Goal: Check status: Check status

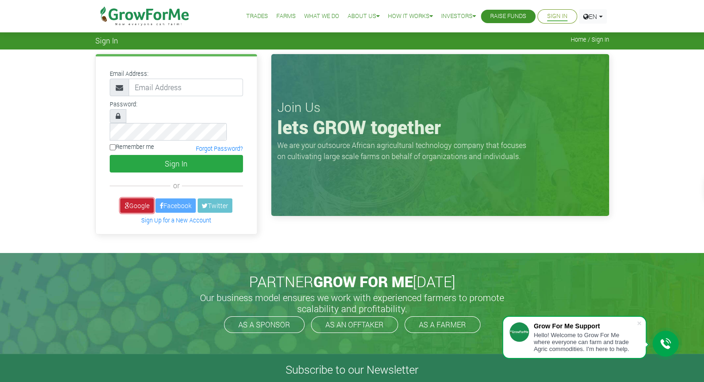
click at [130, 199] on link "Google" at bounding box center [136, 206] width 33 height 14
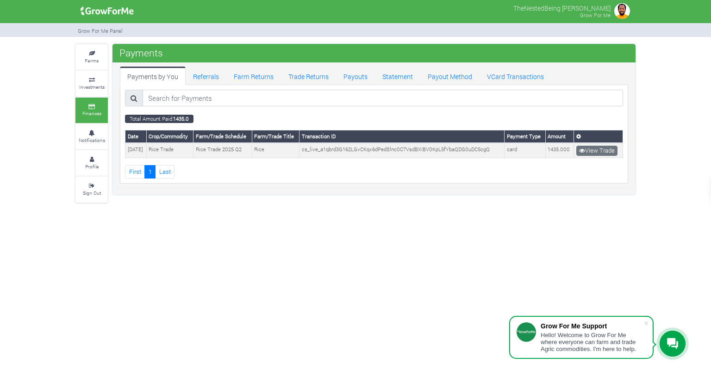
click at [324, 216] on div "TheNestedBeing [PERSON_NAME] Grow For Me" at bounding box center [355, 191] width 711 height 382
click at [91, 78] on icon at bounding box center [92, 80] width 28 height 5
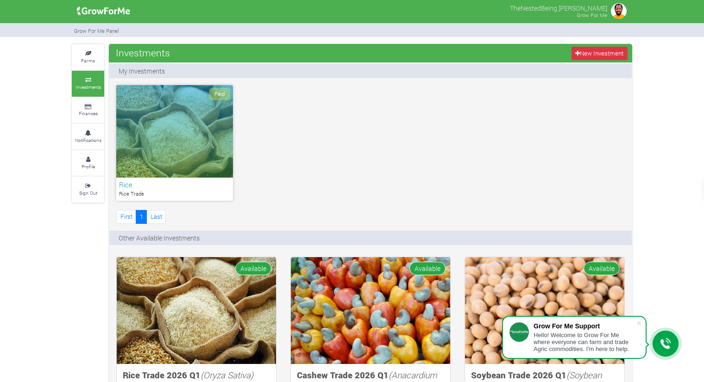
click at [169, 139] on div "Paid" at bounding box center [174, 131] width 117 height 93
